Goal: Transaction & Acquisition: Purchase product/service

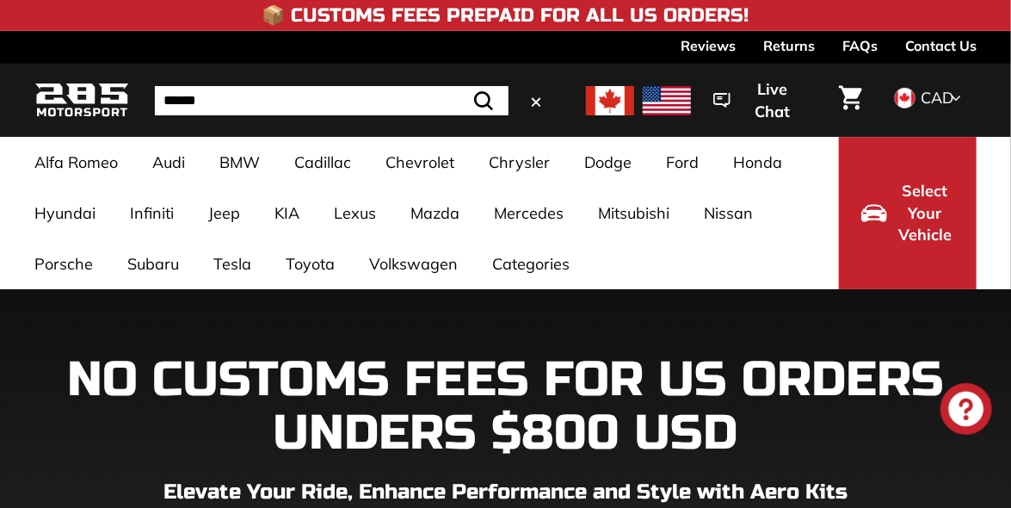
click at [273, 102] on input "Search" at bounding box center [332, 100] width 354 height 29
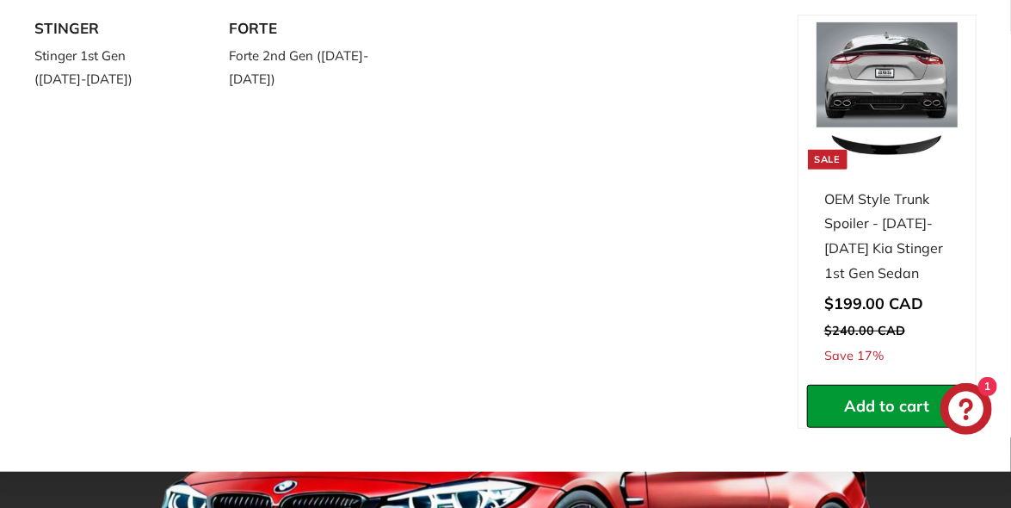
scroll to position [90, 0]
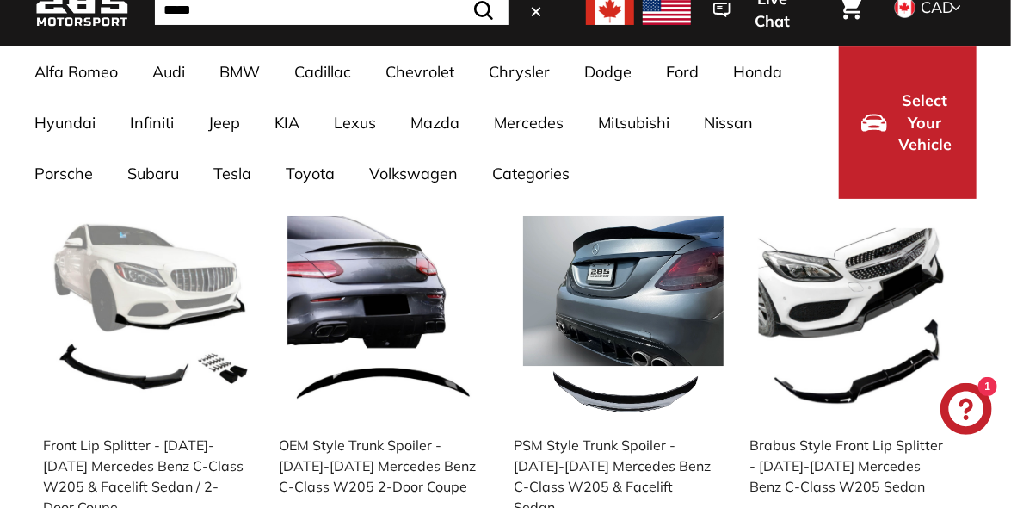
drag, startPoint x: 273, startPoint y: 102, endPoint x: 239, endPoint y: 17, distance: 91.6
click at [239, 17] on input "*****" at bounding box center [332, 10] width 354 height 29
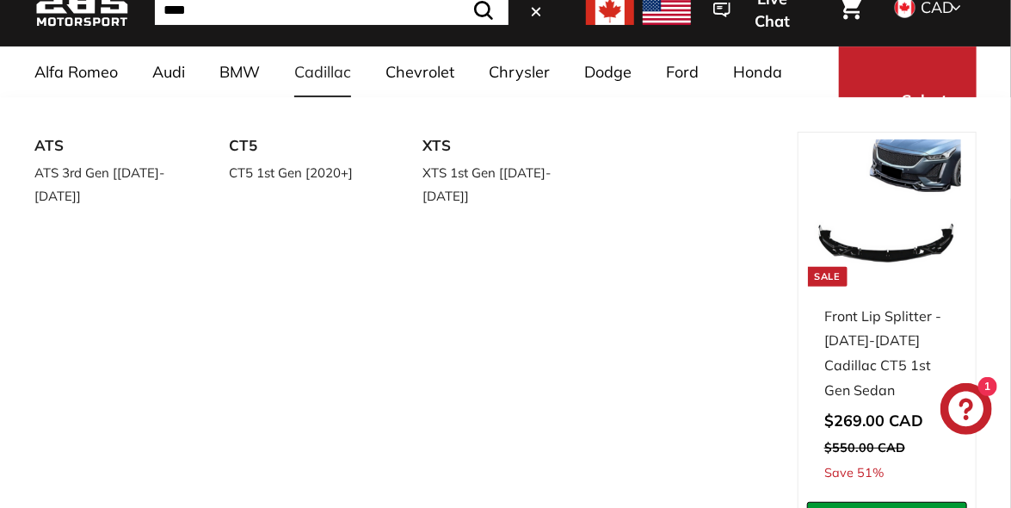
scroll to position [0, 0]
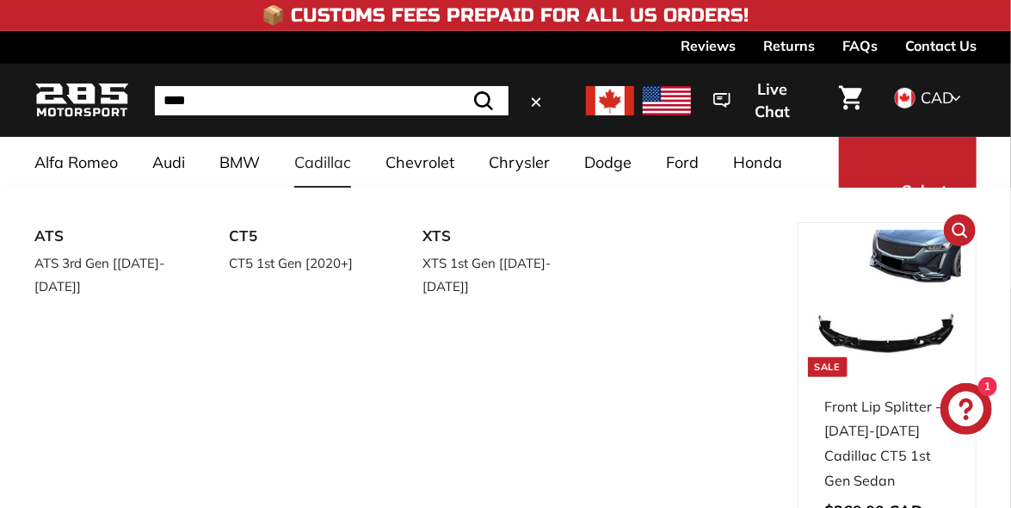
type input "****"
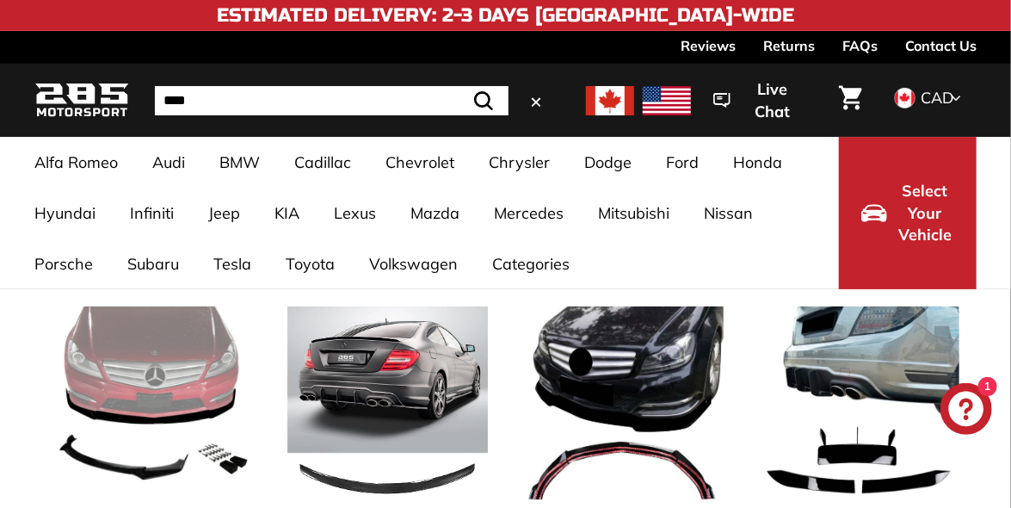
click at [452, 309] on img at bounding box center [387, 406] width 201 height 201
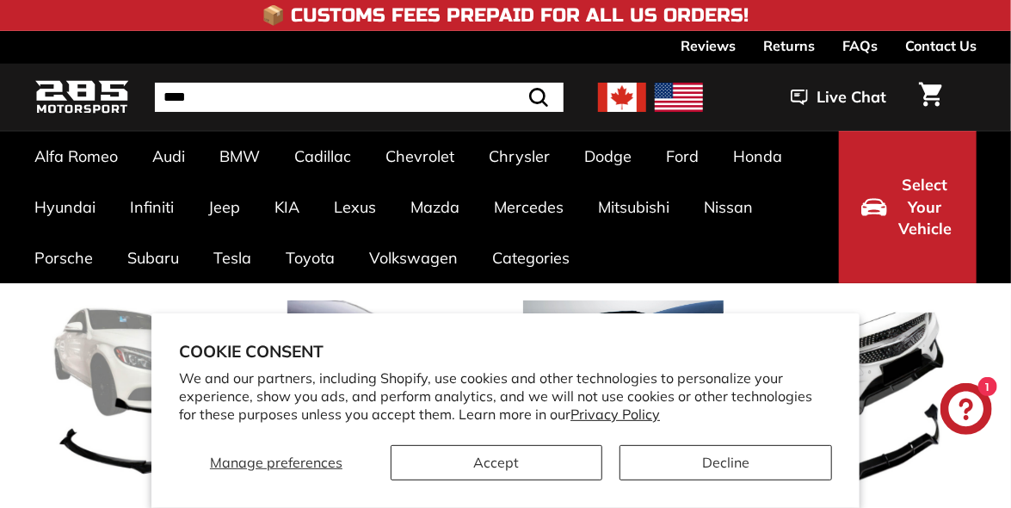
type input "****"
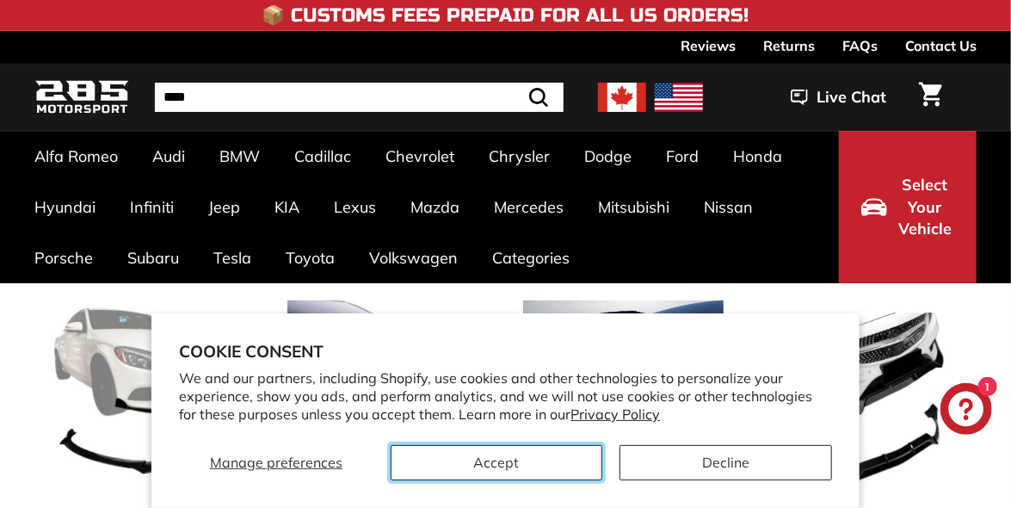
click at [516, 470] on button "Accept" at bounding box center [497, 462] width 213 height 35
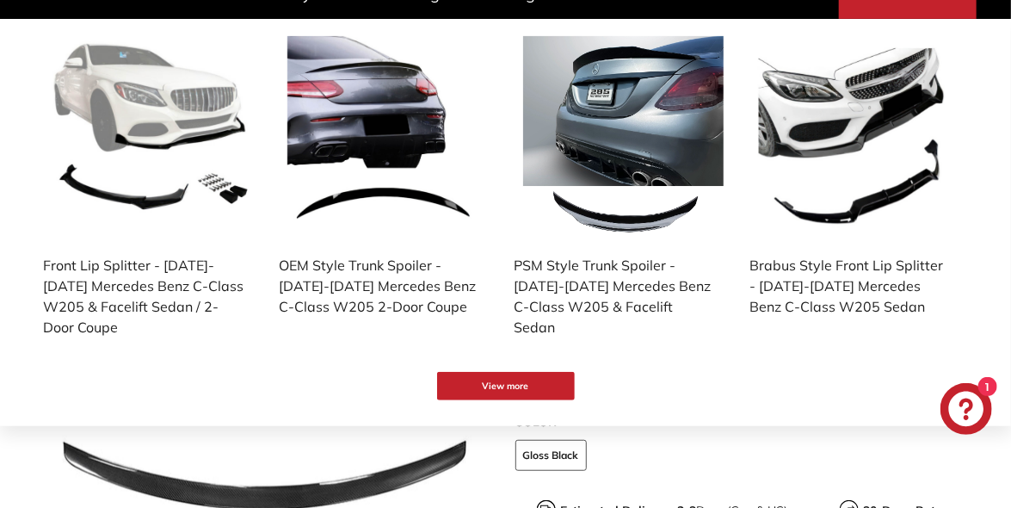
scroll to position [429, 0]
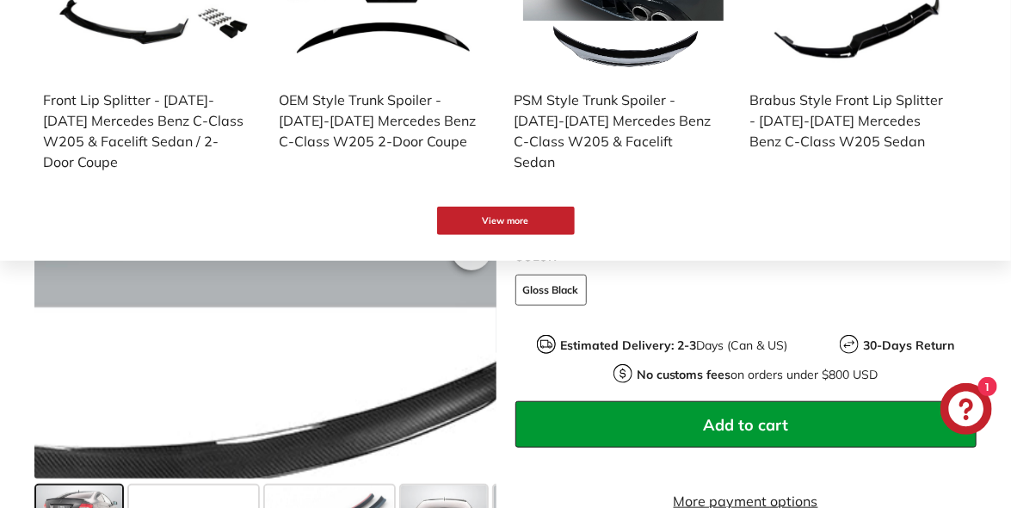
click at [423, 398] on div at bounding box center [265, 248] width 462 height 462
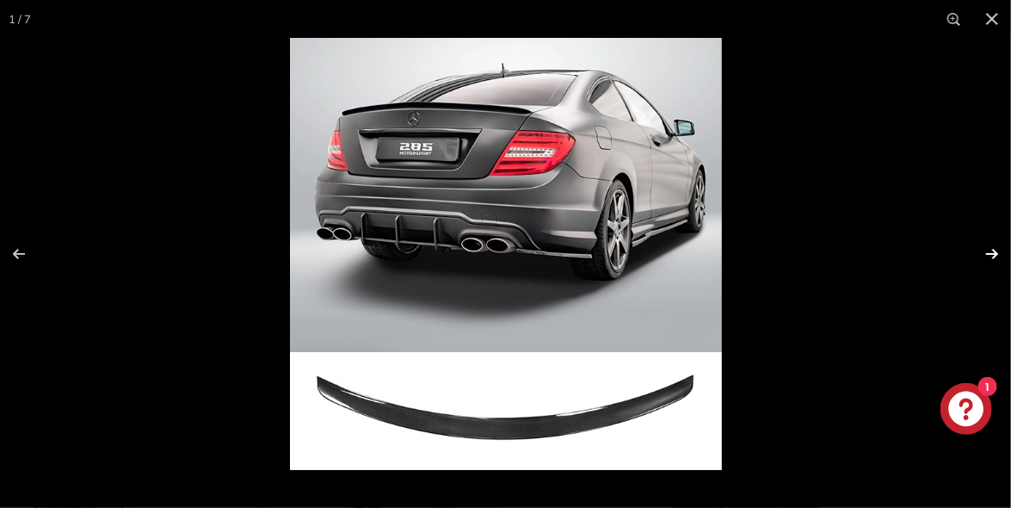
click at [992, 242] on button at bounding box center [981, 254] width 60 height 86
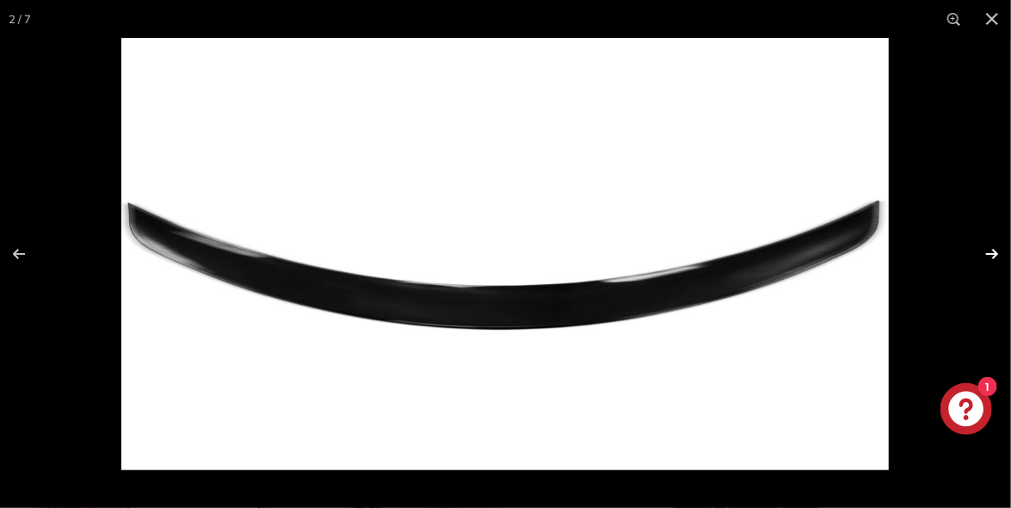
click at [992, 251] on button at bounding box center [981, 254] width 60 height 86
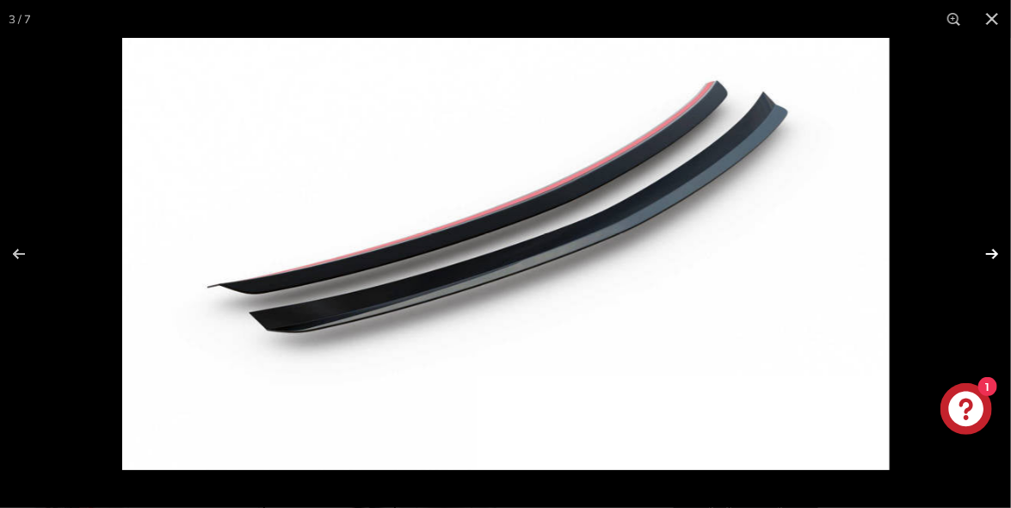
click at [992, 252] on button at bounding box center [981, 254] width 60 height 86
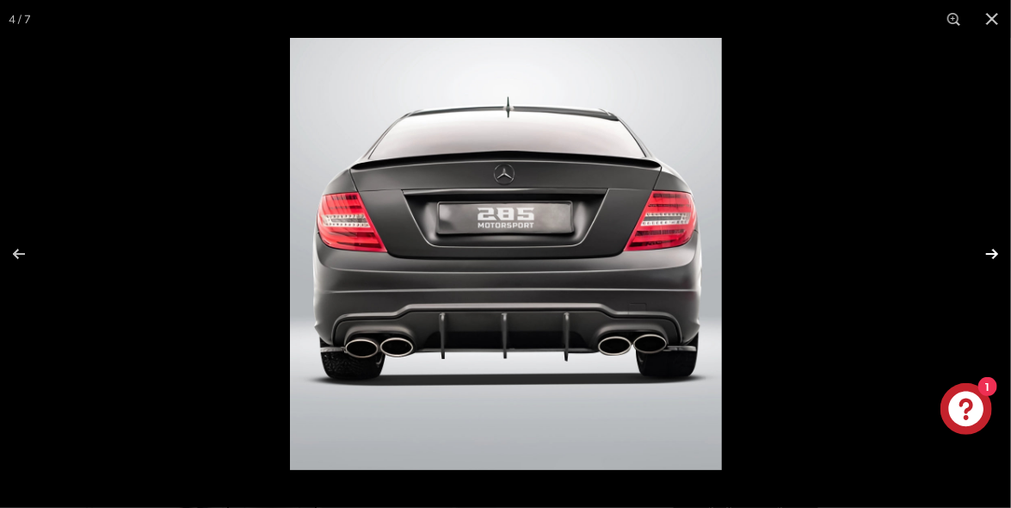
scroll to position [0, 178]
click at [992, 252] on button at bounding box center [981, 254] width 60 height 86
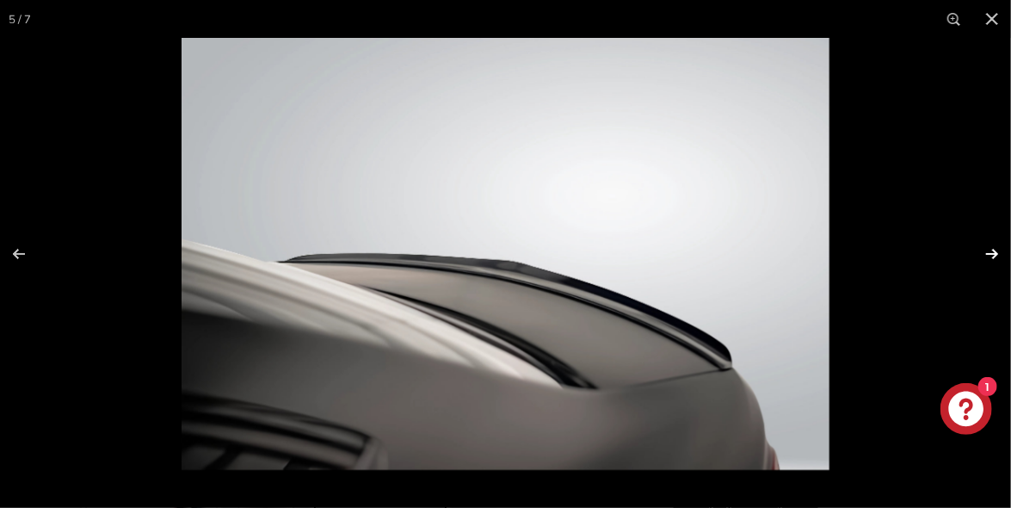
click at [992, 252] on button at bounding box center [981, 254] width 60 height 86
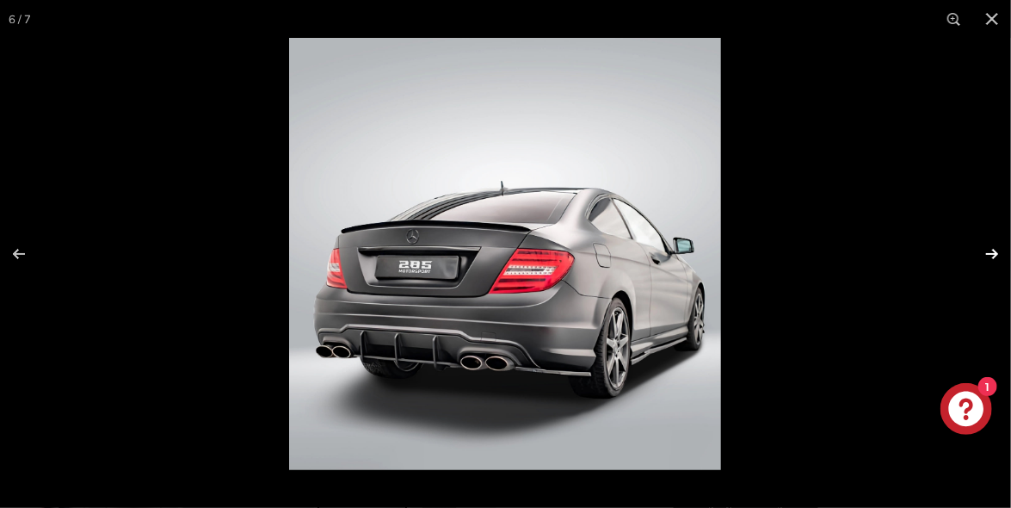
scroll to position [0, 316]
click at [992, 252] on button at bounding box center [981, 254] width 60 height 86
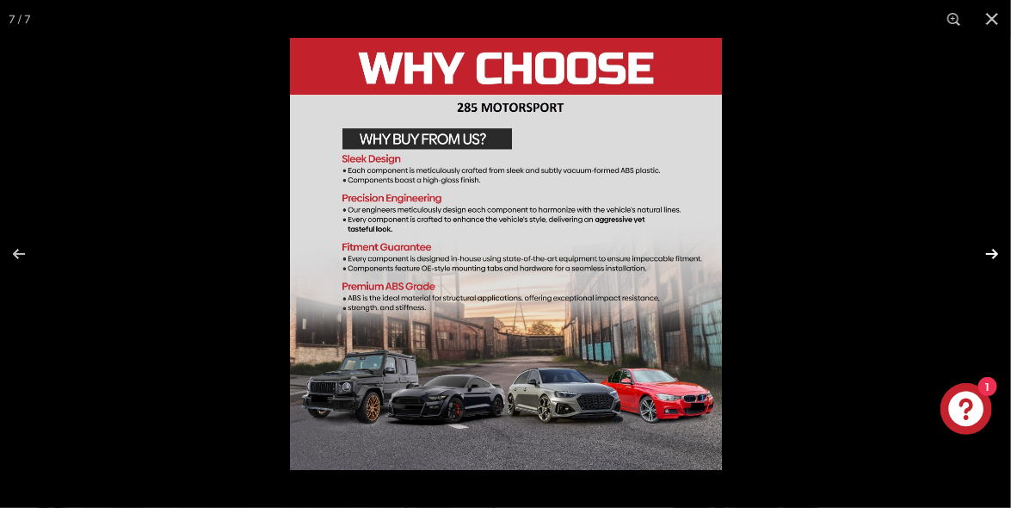
click at [992, 252] on button at bounding box center [981, 254] width 60 height 86
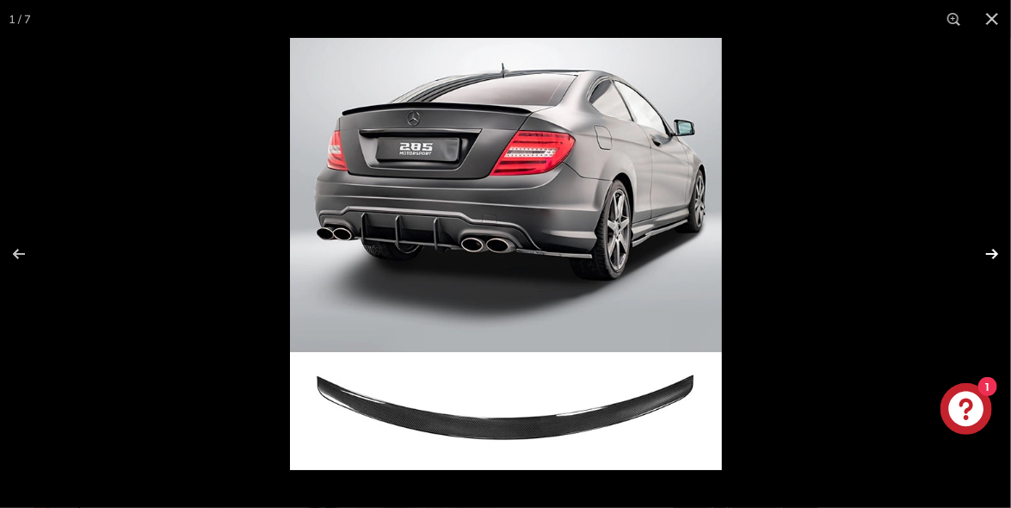
scroll to position [0, 0]
click at [992, 252] on button at bounding box center [981, 254] width 60 height 86
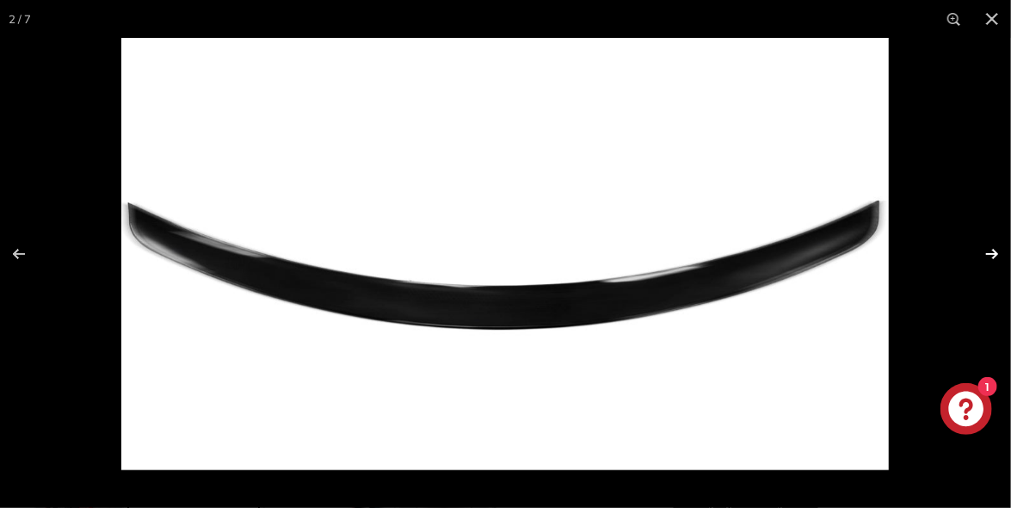
click at [992, 253] on button at bounding box center [981, 254] width 60 height 86
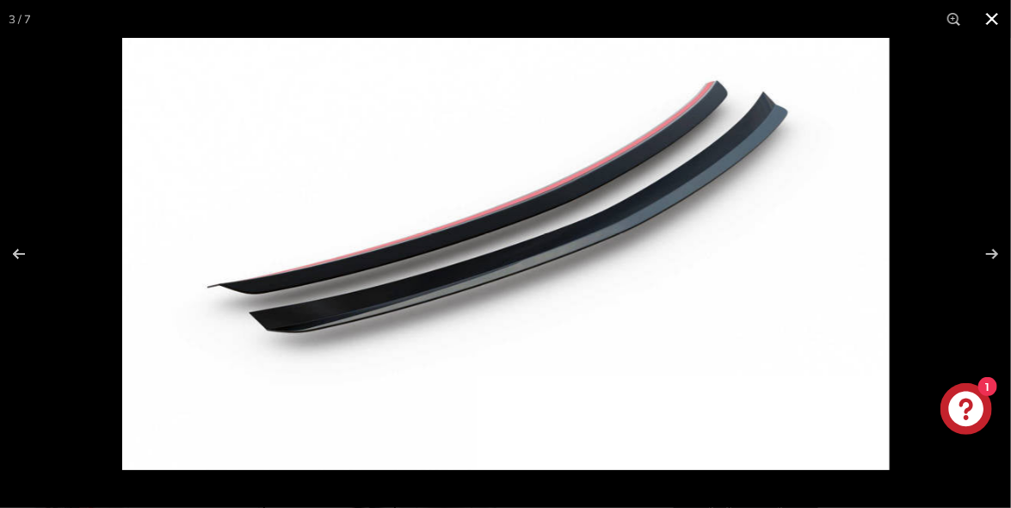
click at [991, 15] on button at bounding box center [992, 19] width 38 height 38
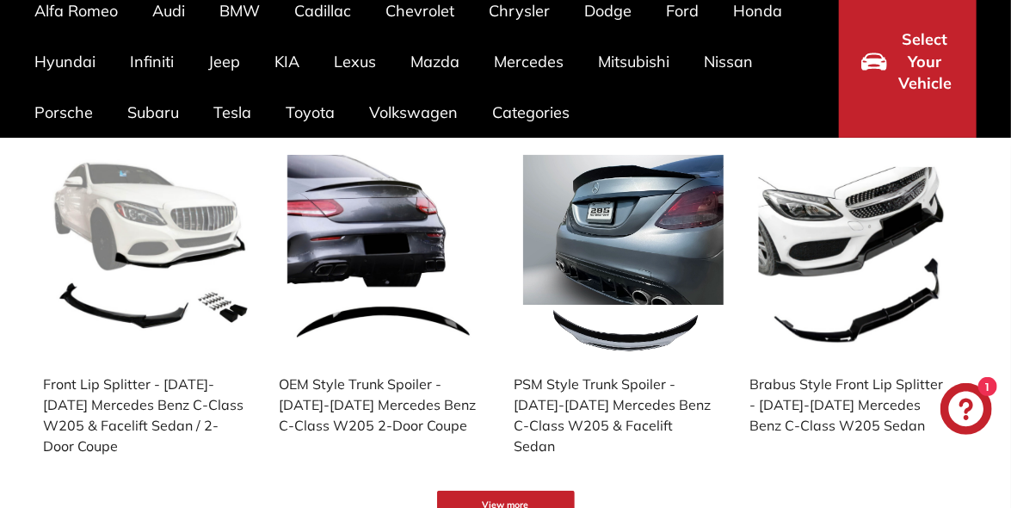
scroll to position [172, 0]
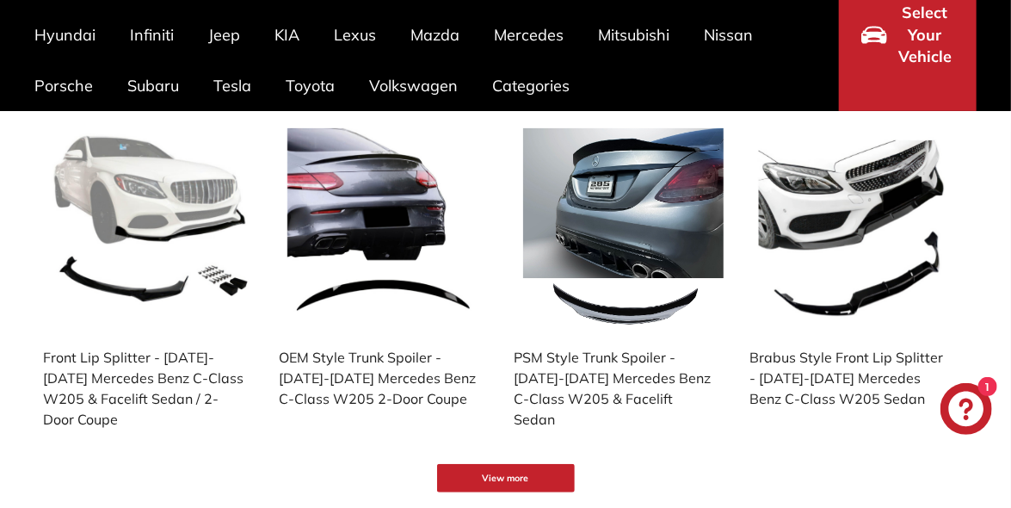
click at [164, 210] on img at bounding box center [152, 228] width 201 height 201
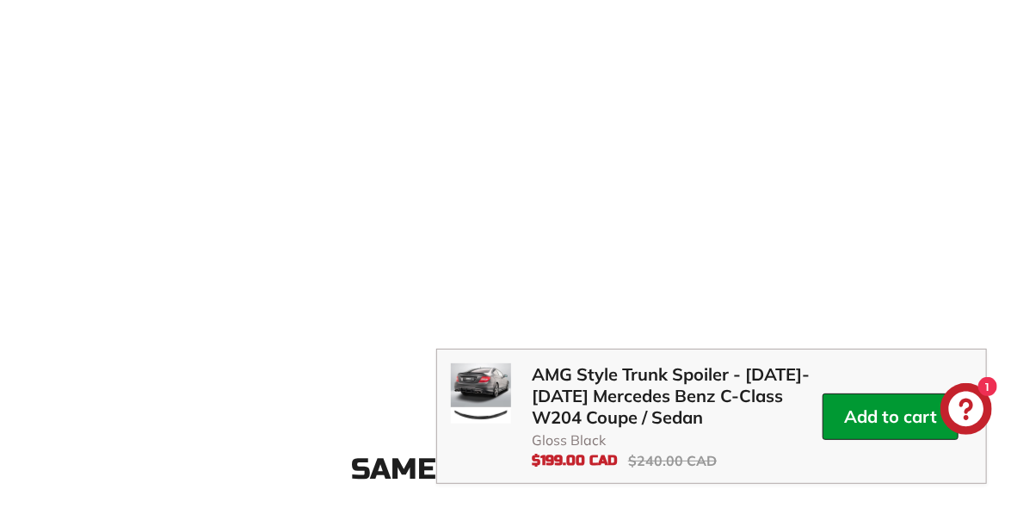
scroll to position [1665, 0]
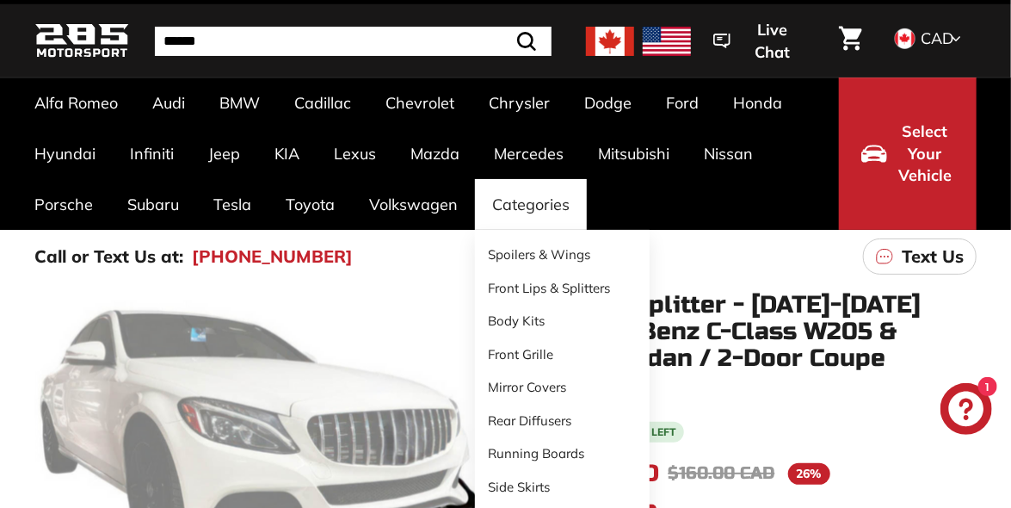
scroll to position [85, 0]
